Goal: Transaction & Acquisition: Purchase product/service

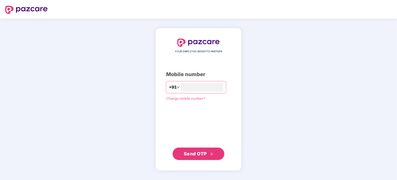
type input "**********"
click at [197, 154] on span "Send OTP" at bounding box center [195, 152] width 23 height 5
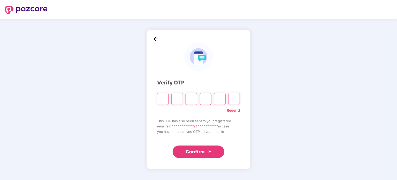
type input "*"
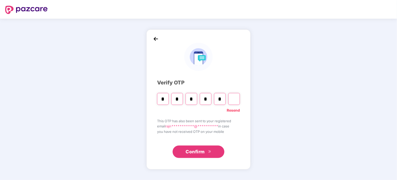
type input "*"
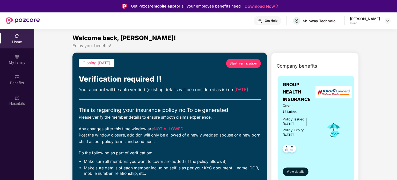
click at [240, 62] on span "Start verification" at bounding box center [243, 63] width 28 height 5
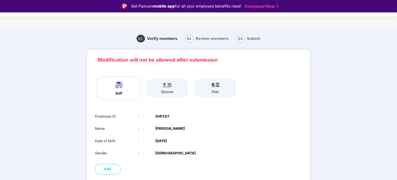
scroll to position [26, 0]
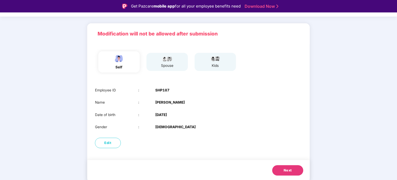
click at [175, 64] on div "spouse" at bounding box center [166, 62] width 41 height 18
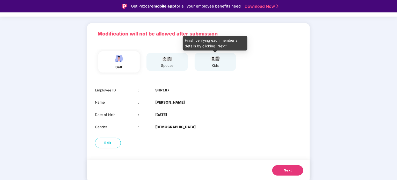
click at [215, 61] on img at bounding box center [215, 58] width 13 height 6
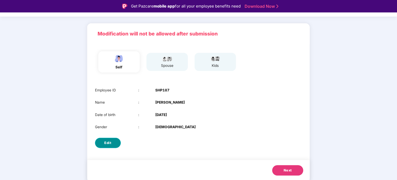
click at [108, 144] on span "Edit" at bounding box center [107, 142] width 7 height 5
select select "****"
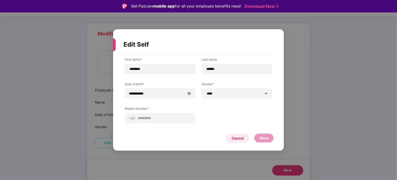
click at [239, 138] on div "Cancel" at bounding box center [237, 138] width 12 height 6
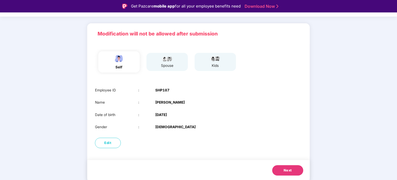
scroll to position [0, 0]
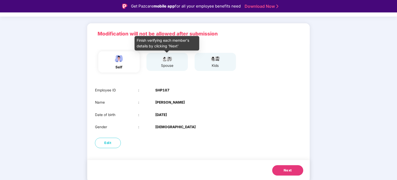
click at [162, 61] on img at bounding box center [167, 58] width 13 height 6
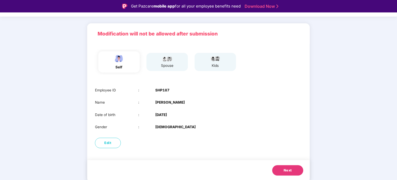
scroll to position [12, 0]
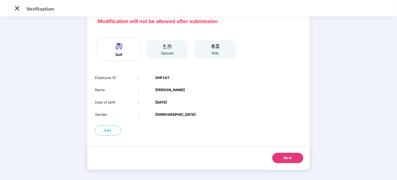
click at [281, 158] on button "Next" at bounding box center [287, 158] width 31 height 10
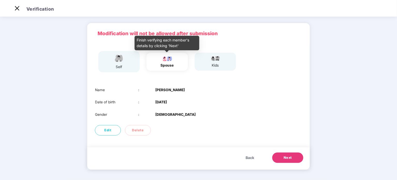
click at [170, 61] on img at bounding box center [167, 58] width 13 height 6
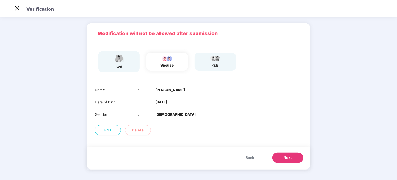
click at [282, 154] on button "Next" at bounding box center [287, 157] width 31 height 10
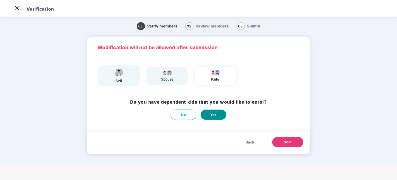
click at [212, 114] on span "Yes" at bounding box center [213, 114] width 7 height 5
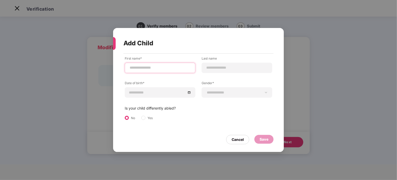
click at [143, 69] on input at bounding box center [160, 67] width 62 height 5
click at [218, 115] on div "**********" at bounding box center [198, 94] width 147 height 76
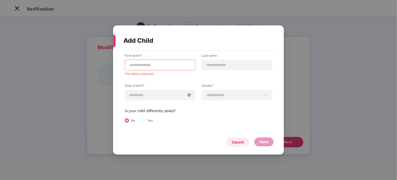
click at [244, 145] on div "Cancel" at bounding box center [237, 141] width 23 height 9
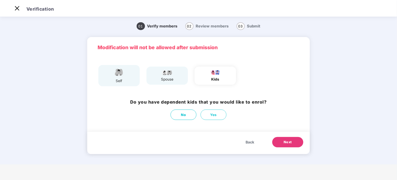
scroll to position [12, 0]
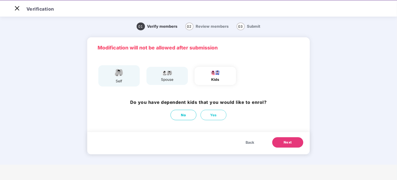
click at [223, 77] on div "kids" at bounding box center [214, 76] width 41 height 18
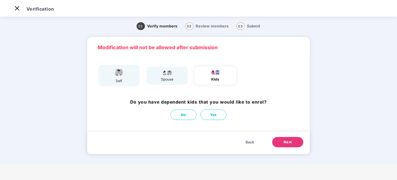
scroll to position [0, 0]
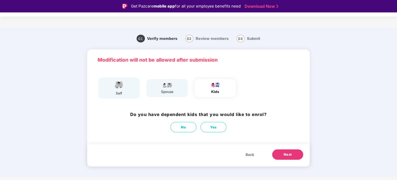
click at [252, 155] on span "Back" at bounding box center [249, 155] width 9 height 6
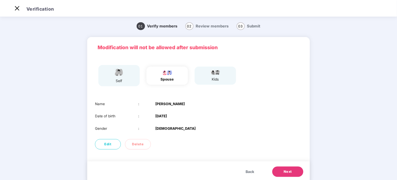
click at [250, 171] on span "Back" at bounding box center [249, 172] width 9 height 6
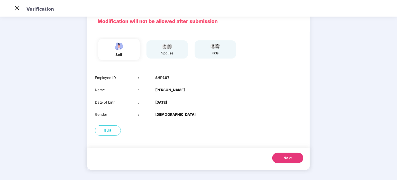
scroll to position [0, 0]
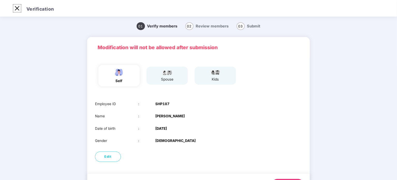
click at [16, 9] on img at bounding box center [17, 8] width 8 height 8
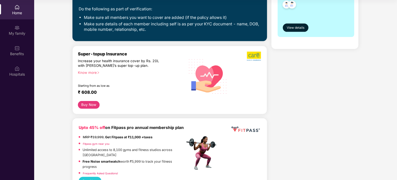
scroll to position [115, 0]
click at [87, 109] on button "Buy Now" at bounding box center [89, 105] width 22 height 8
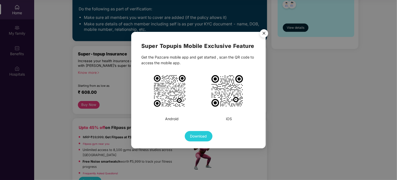
click at [262, 33] on img "Close" at bounding box center [264, 34] width 14 height 14
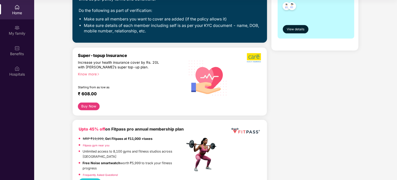
scroll to position [113, 0]
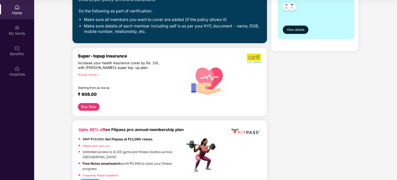
click at [86, 76] on div "Know more" at bounding box center [130, 74] width 104 height 4
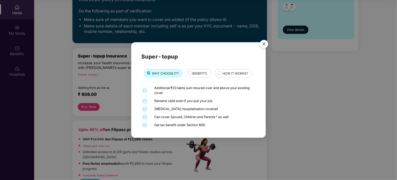
click at [199, 73] on span "BENEFITS" at bounding box center [199, 73] width 15 height 5
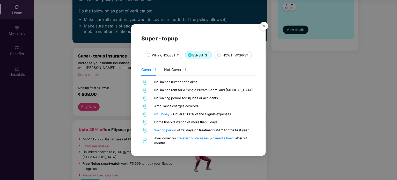
click at [233, 53] on span "HOW IT WORKS?" at bounding box center [234, 55] width 25 height 5
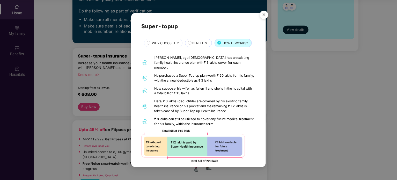
scroll to position [1, 0]
click at [265, 14] on img "Close" at bounding box center [264, 15] width 14 height 14
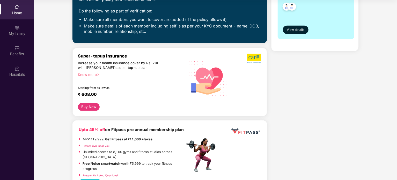
click at [93, 76] on div "Know more" at bounding box center [130, 74] width 104 height 4
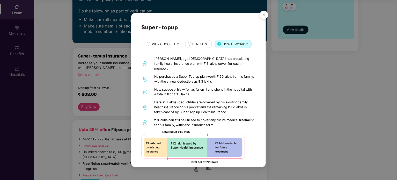
scroll to position [1, 0]
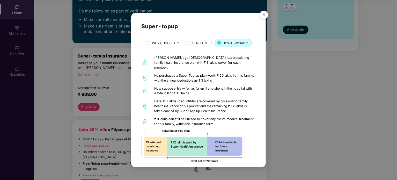
click at [164, 43] on span "WHY CHOOSE IT?" at bounding box center [165, 43] width 27 height 5
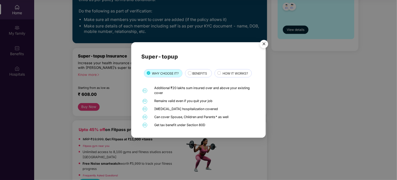
drag, startPoint x: 192, startPoint y: 102, endPoint x: 216, endPoint y: 100, distance: 24.1
click at [216, 100] on div "Remains valid even if you quit your job" at bounding box center [204, 101] width 100 height 5
click at [264, 45] on img "Close" at bounding box center [264, 44] width 14 height 14
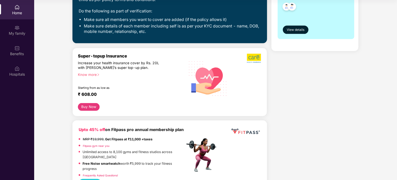
click at [83, 76] on div "Know more" at bounding box center [130, 74] width 104 height 4
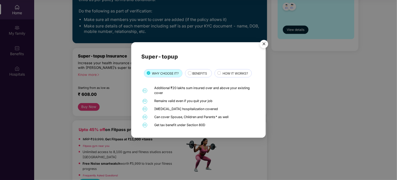
click at [234, 76] on span "HOW IT WORKS?" at bounding box center [234, 73] width 25 height 5
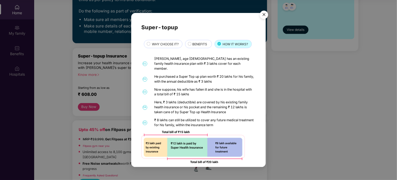
scroll to position [1, 0]
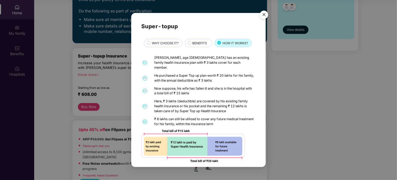
click at [192, 42] on div "BENEFITS" at bounding box center [199, 44] width 19 height 6
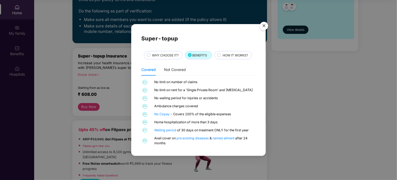
click at [159, 54] on span "WHY CHOOSE IT?" at bounding box center [165, 55] width 27 height 5
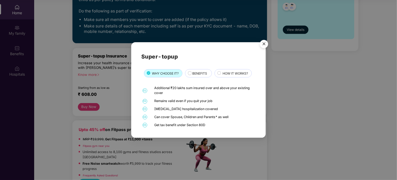
click at [207, 72] on span "BENEFITS" at bounding box center [199, 73] width 15 height 5
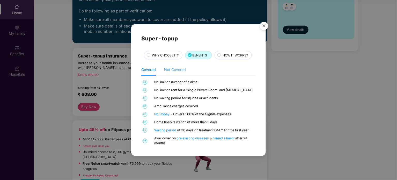
click at [169, 73] on div "Not Covered" at bounding box center [175, 70] width 22 height 12
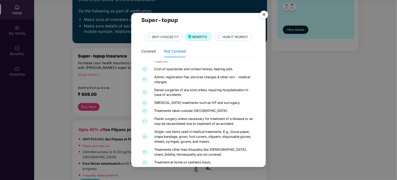
scroll to position [15, 0]
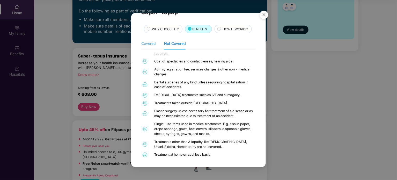
click at [149, 48] on div "Covered" at bounding box center [148, 43] width 14 height 12
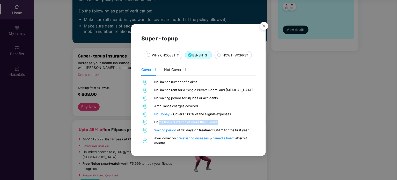
drag, startPoint x: 159, startPoint y: 123, endPoint x: 222, endPoint y: 121, distance: 62.6
click at [222, 121] on div "Home hospitalization of more than 3 days" at bounding box center [204, 122] width 100 height 5
click at [262, 26] on img "Close" at bounding box center [264, 26] width 14 height 14
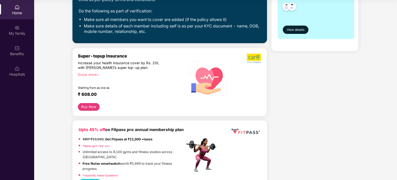
click at [85, 111] on button "Buy Now" at bounding box center [89, 107] width 22 height 8
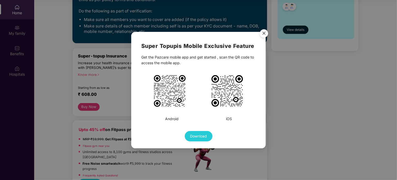
click at [263, 34] on img "Close" at bounding box center [264, 34] width 14 height 14
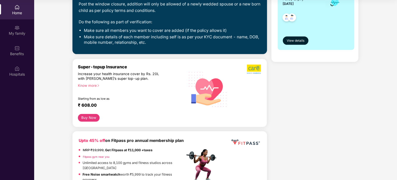
scroll to position [101, 0]
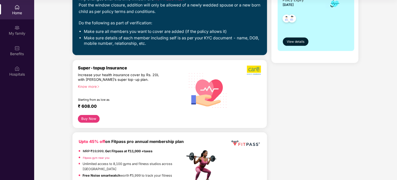
click at [139, 108] on div "Super-topup Insurance Increase your health insurance cover by Rs. 20L with [PER…" at bounding box center [131, 90] width 107 height 50
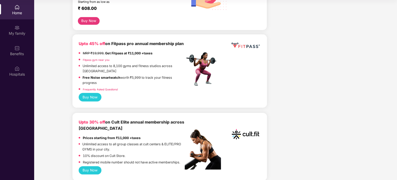
scroll to position [198, 0]
click at [89, 101] on button "Buy Now" at bounding box center [90, 97] width 23 height 8
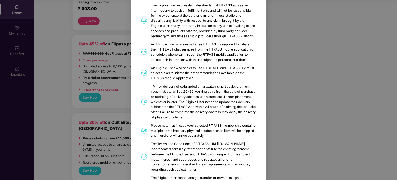
scroll to position [299, 0]
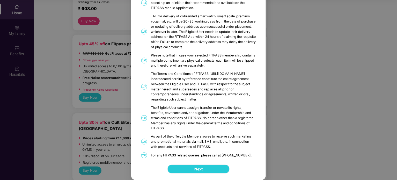
click at [201, 166] on span "Next" at bounding box center [198, 169] width 8 height 6
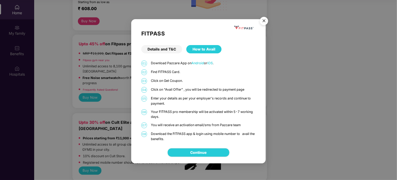
scroll to position [0, 0]
click at [197, 152] on link "Continue" at bounding box center [198, 152] width 16 height 6
click at [263, 21] on img "Close" at bounding box center [264, 21] width 14 height 14
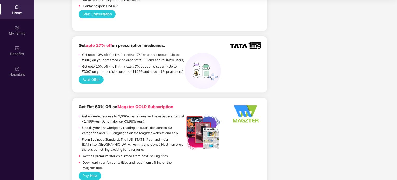
scroll to position [412, 0]
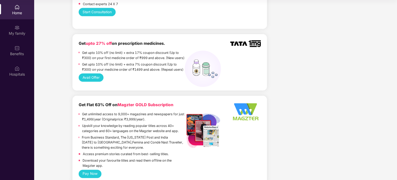
click at [95, 82] on button "Avail Offer" at bounding box center [91, 77] width 25 height 8
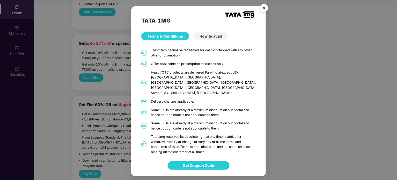
click at [205, 162] on span "Get Coupon Code" at bounding box center [198, 165] width 31 height 6
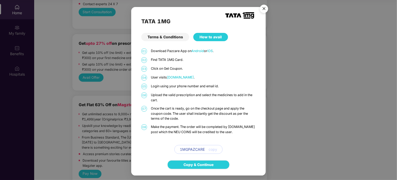
click at [266, 9] on img "Close" at bounding box center [264, 9] width 14 height 14
